Goal: Task Accomplishment & Management: Use online tool/utility

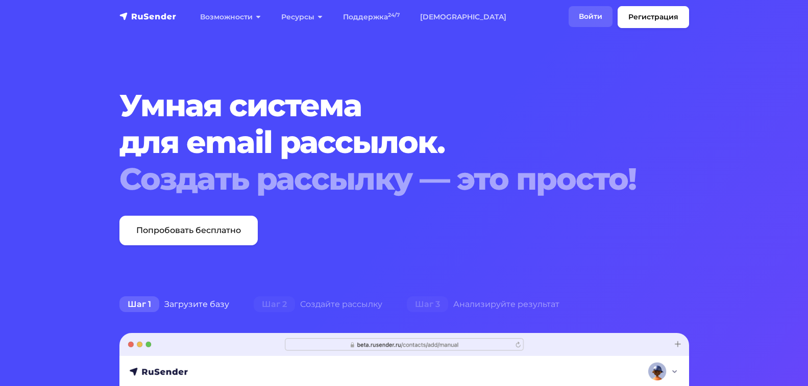
click at [593, 13] on link "Войти" at bounding box center [590, 16] width 44 height 21
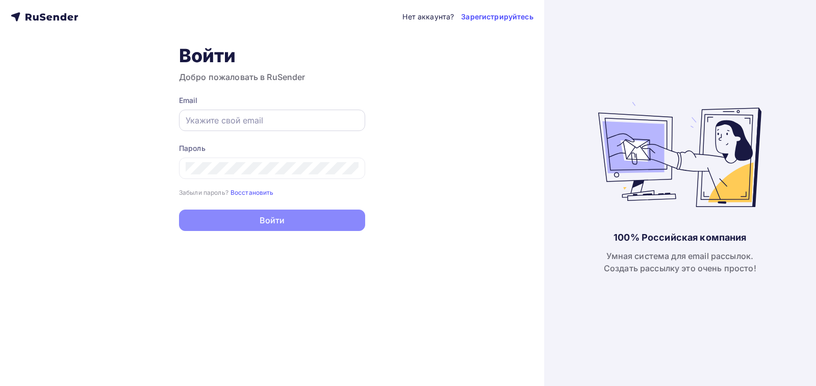
click at [256, 112] on div at bounding box center [272, 120] width 186 height 21
click at [256, 119] on input "text" at bounding box center [272, 120] width 173 height 12
paste input "[EMAIL_ADDRESS][DOMAIN_NAME]"
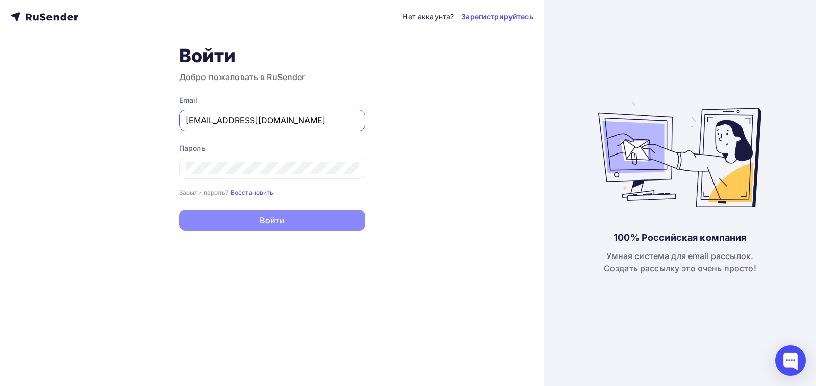
type input "[EMAIL_ADDRESS][DOMAIN_NAME]"
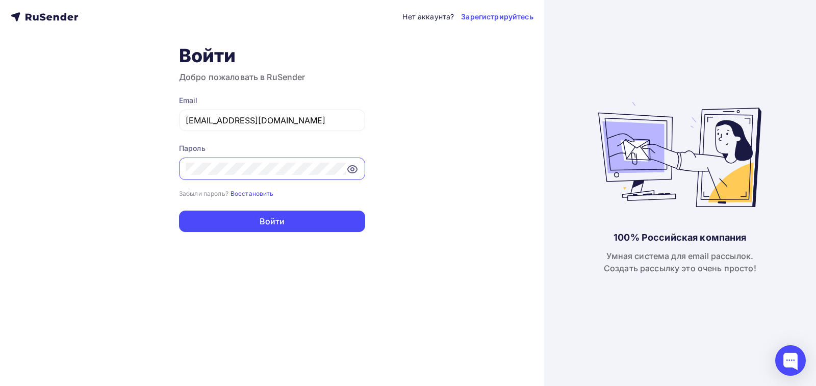
click at [352, 168] on icon at bounding box center [352, 169] width 12 height 12
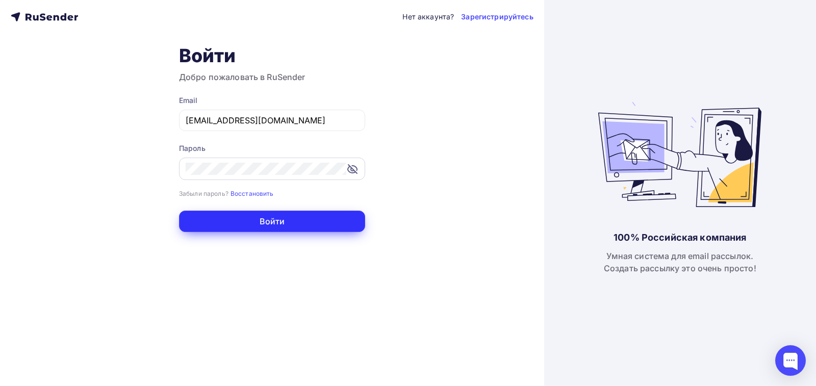
click at [288, 221] on button "Войти" at bounding box center [272, 221] width 186 height 21
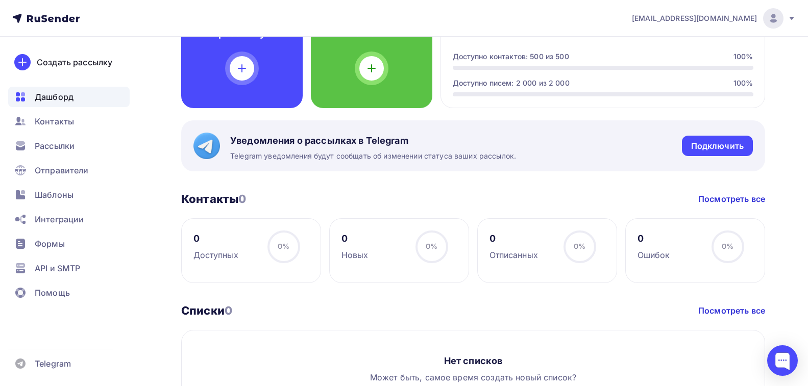
scroll to position [357, 0]
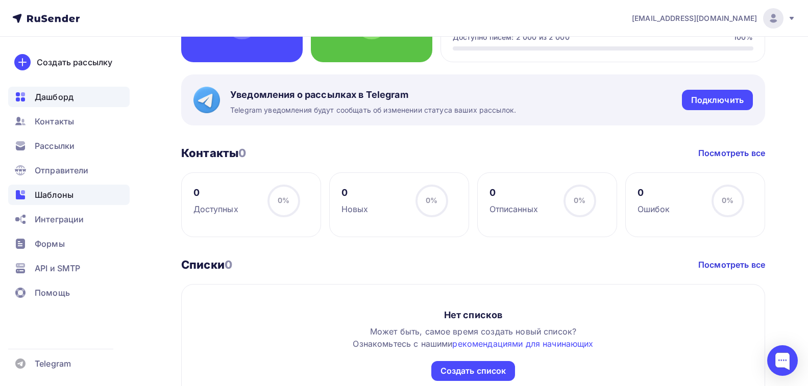
click at [64, 197] on span "Шаблоны" at bounding box center [54, 195] width 39 height 12
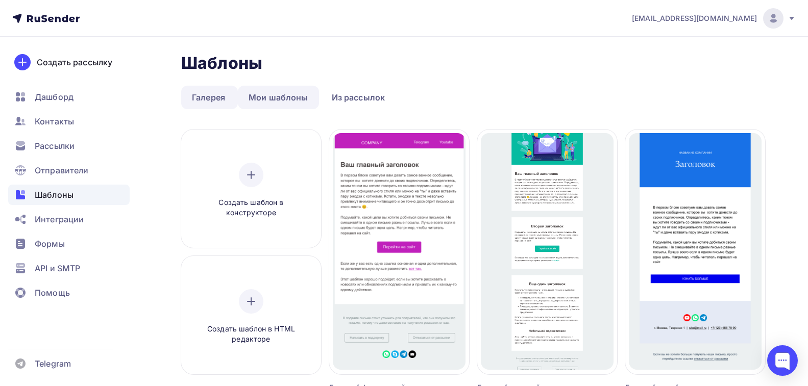
click at [275, 99] on link "Мои шаблоны" at bounding box center [278, 97] width 81 height 23
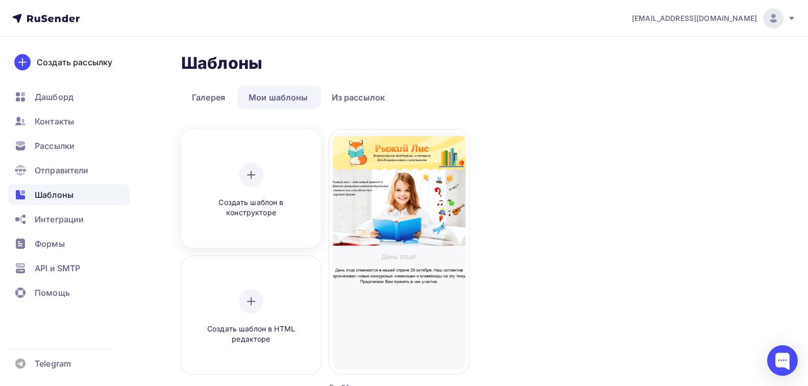
click at [262, 178] on div at bounding box center [251, 175] width 24 height 24
